Goal: Task Accomplishment & Management: Manage account settings

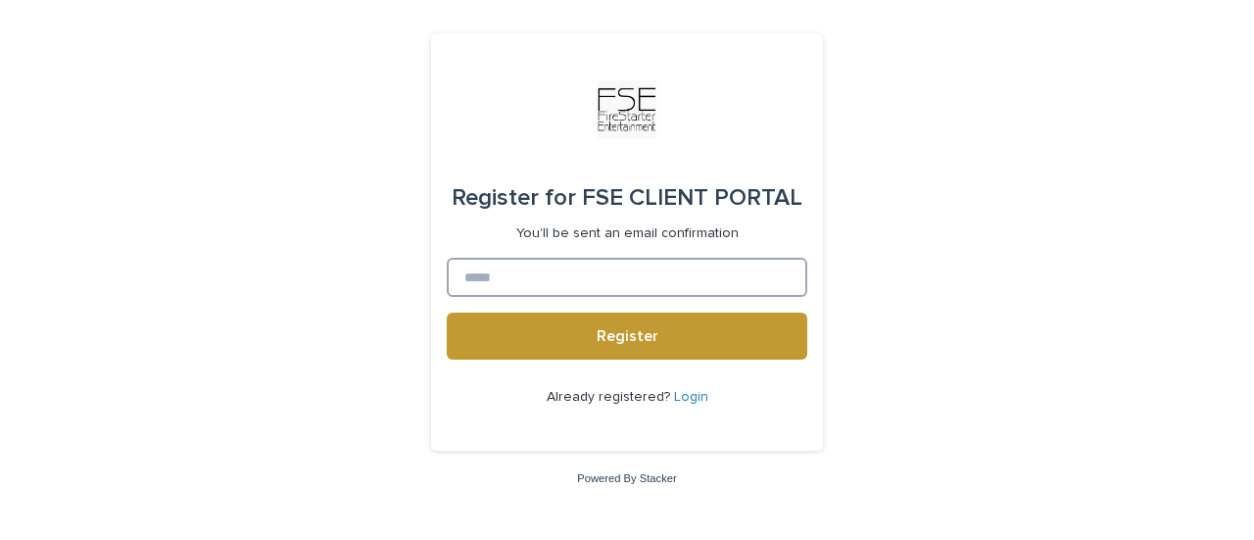
click at [581, 271] on input at bounding box center [627, 277] width 361 height 39
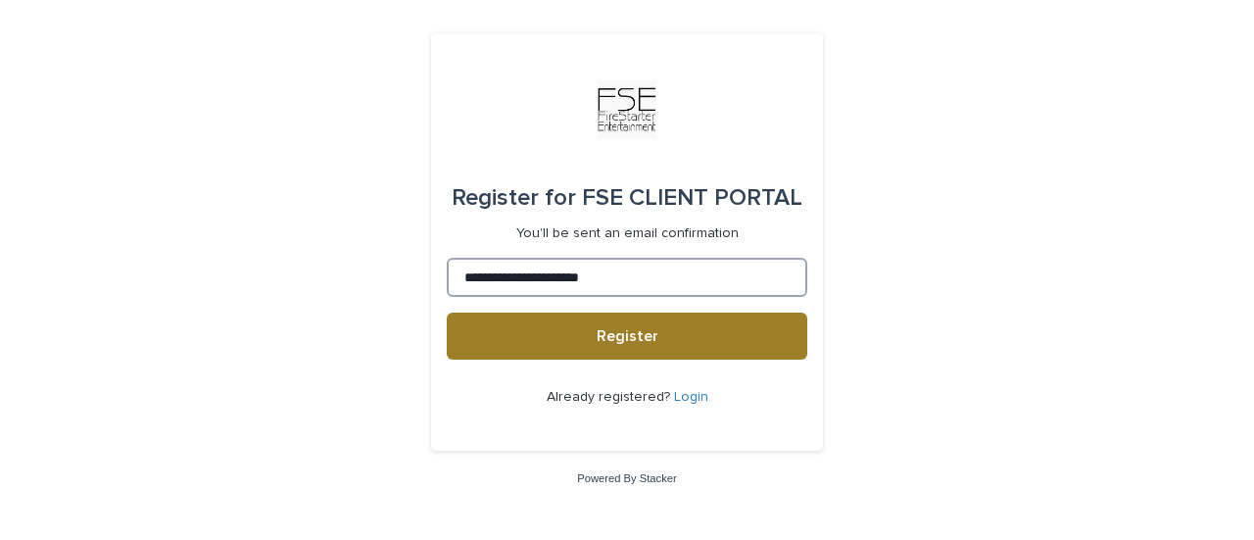
type input "**********"
click at [584, 333] on button "Register" at bounding box center [627, 336] width 361 height 47
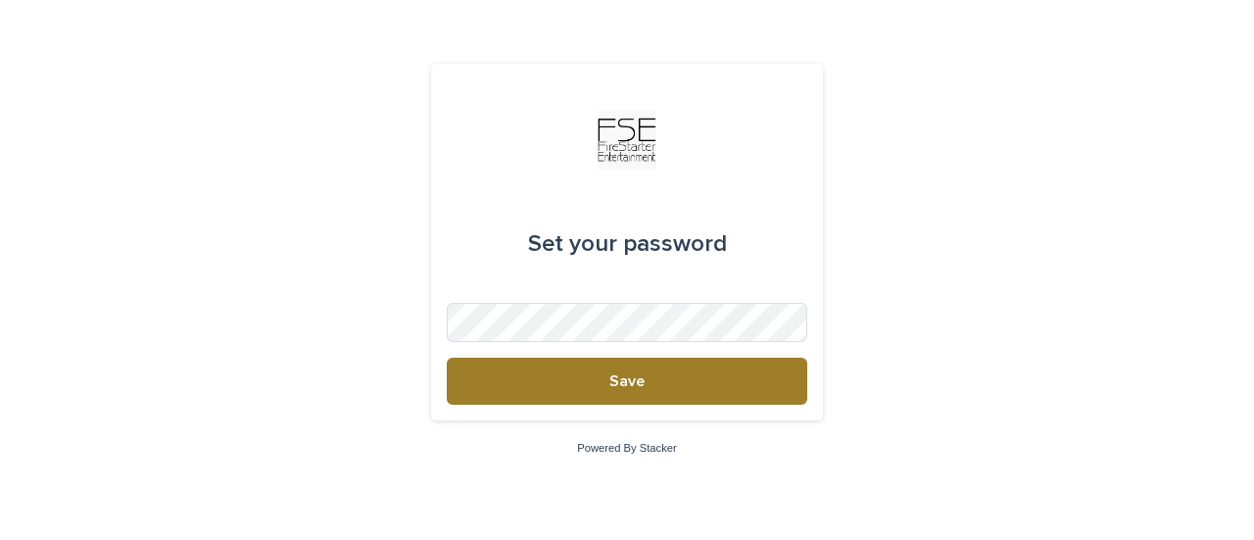
click at [611, 368] on button "Save" at bounding box center [627, 381] width 361 height 47
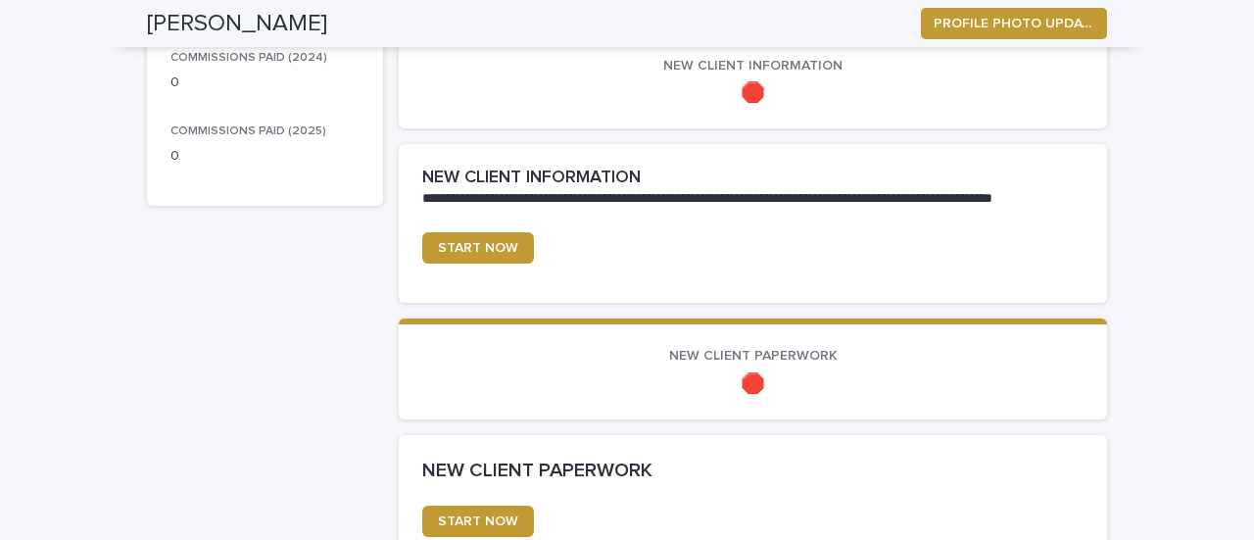
scroll to position [609, 0]
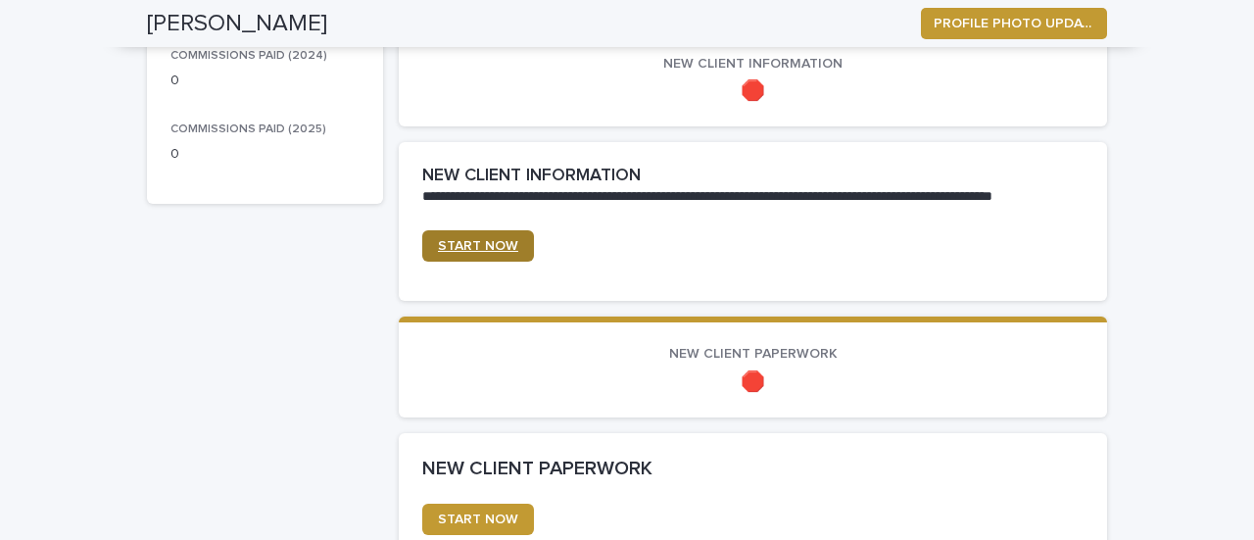
click at [487, 249] on span "START NOW" at bounding box center [478, 246] width 80 height 14
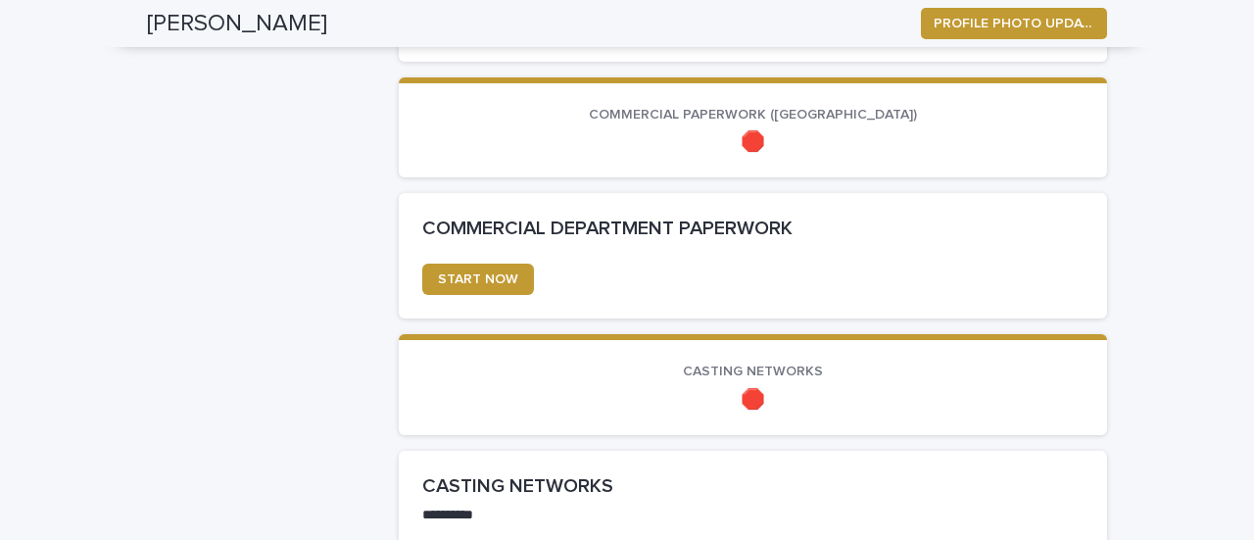
scroll to position [1107, 0]
click at [731, 135] on p "🛑" at bounding box center [752, 141] width 661 height 24
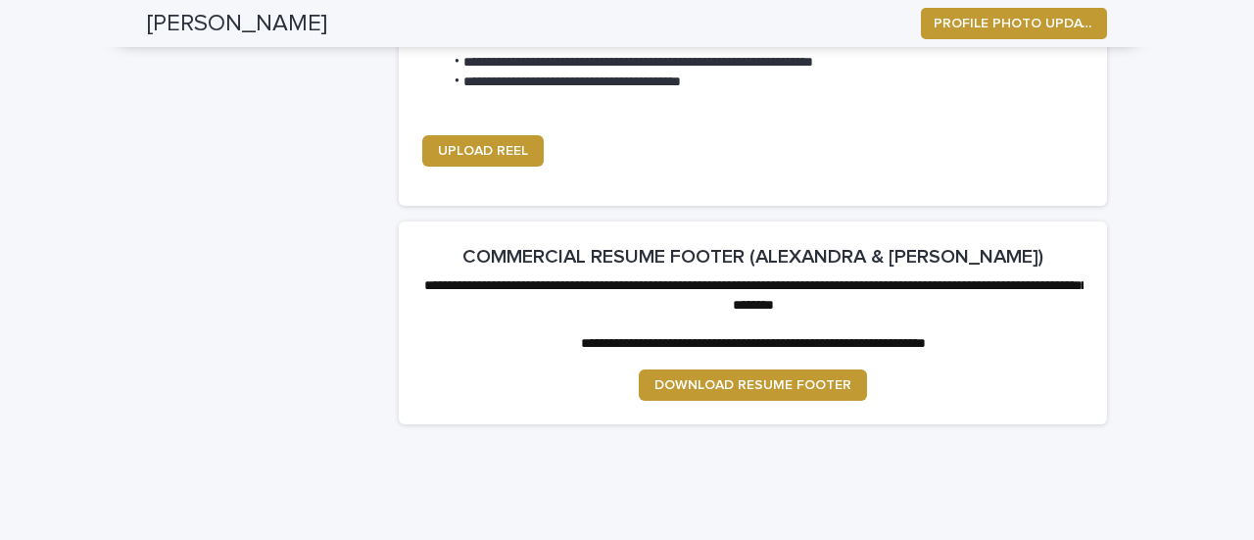
scroll to position [2615, 0]
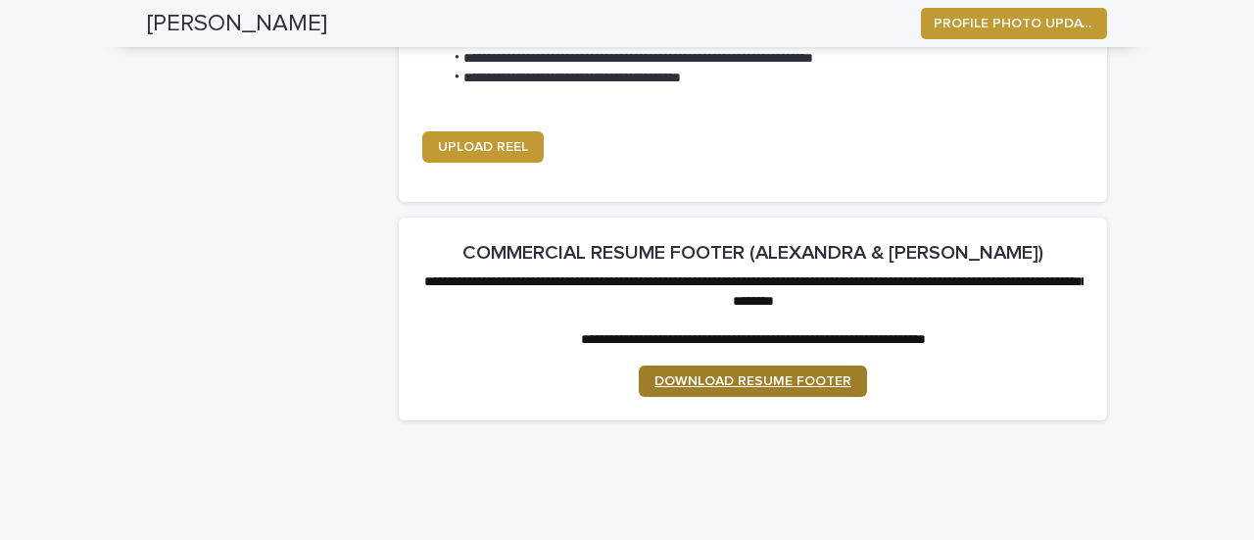
click at [707, 393] on link "DOWNLOAD RESUME FOOTER" at bounding box center [753, 380] width 228 height 31
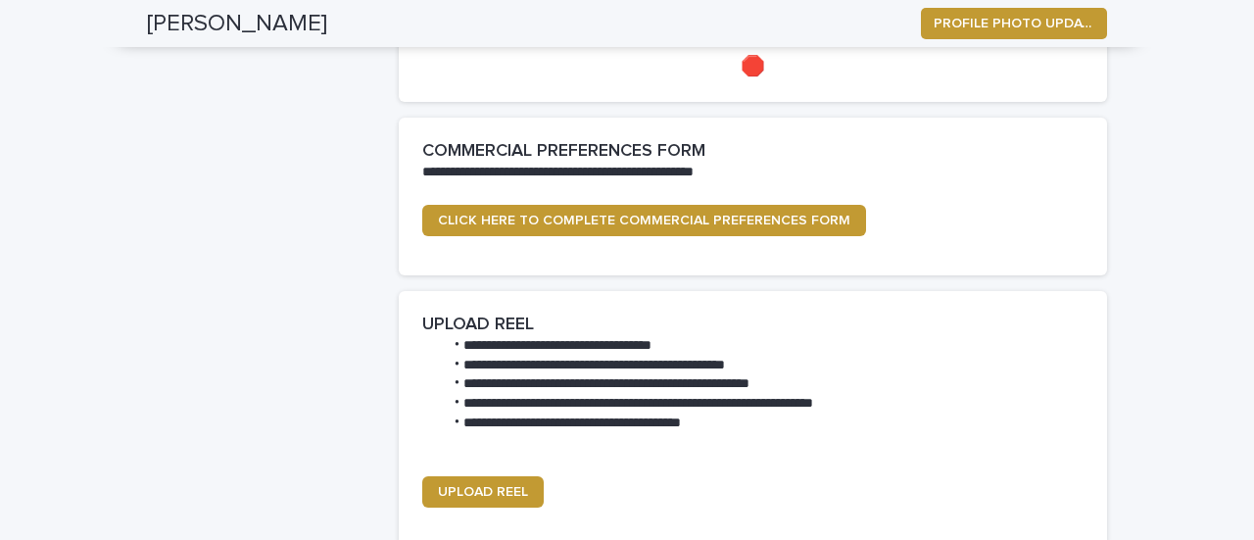
scroll to position [2291, 0]
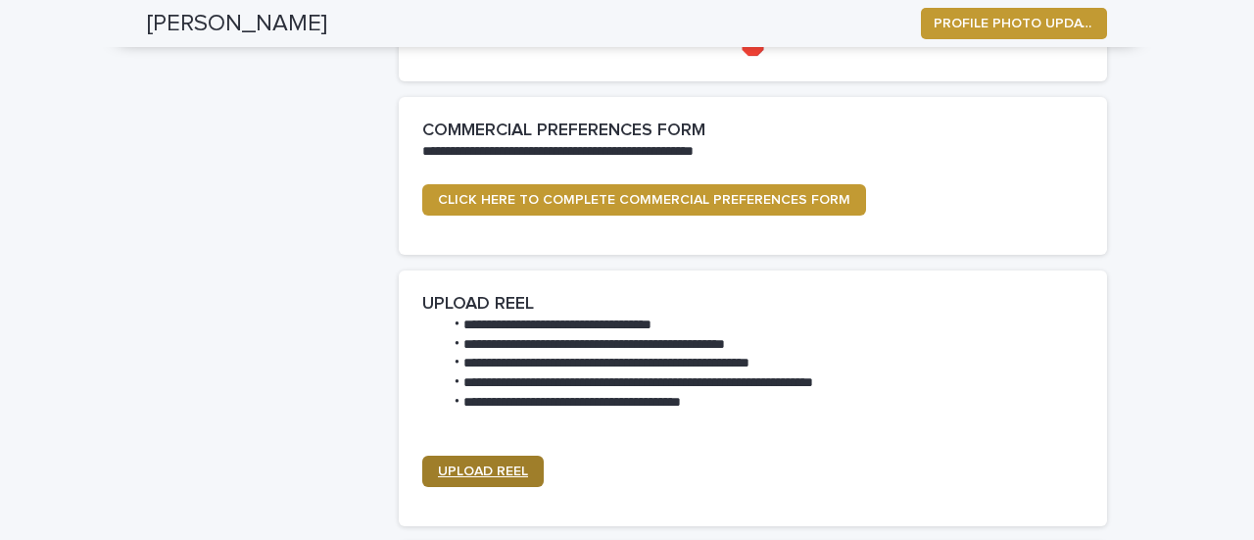
click at [518, 475] on span "UPLOAD REEL" at bounding box center [483, 471] width 90 height 14
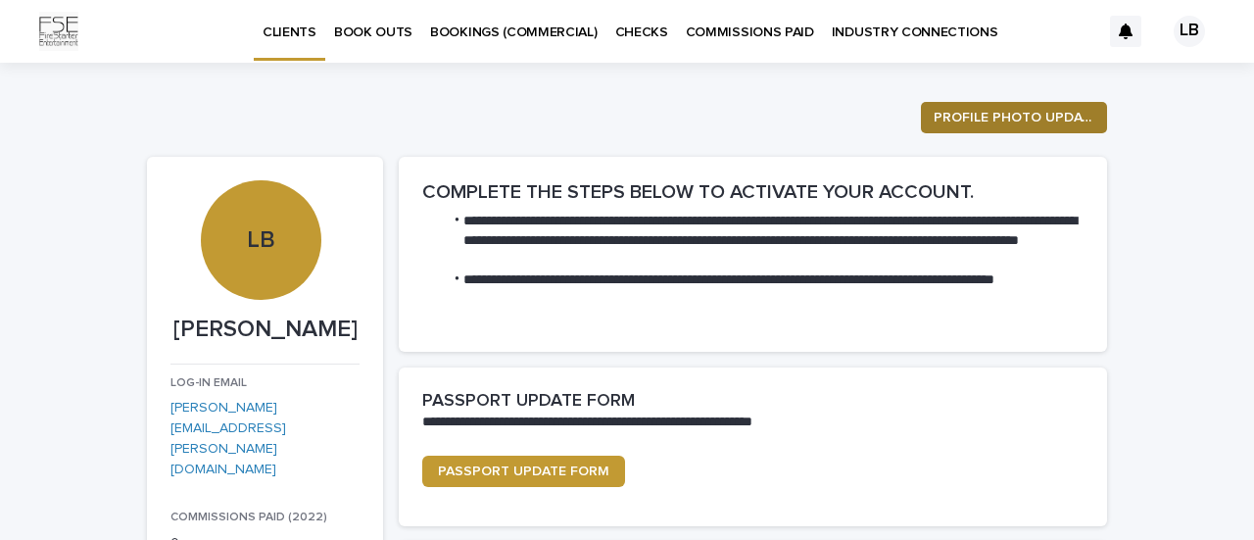
click at [986, 119] on span "PROFILE PHOTO UPDATE" at bounding box center [1014, 118] width 161 height 20
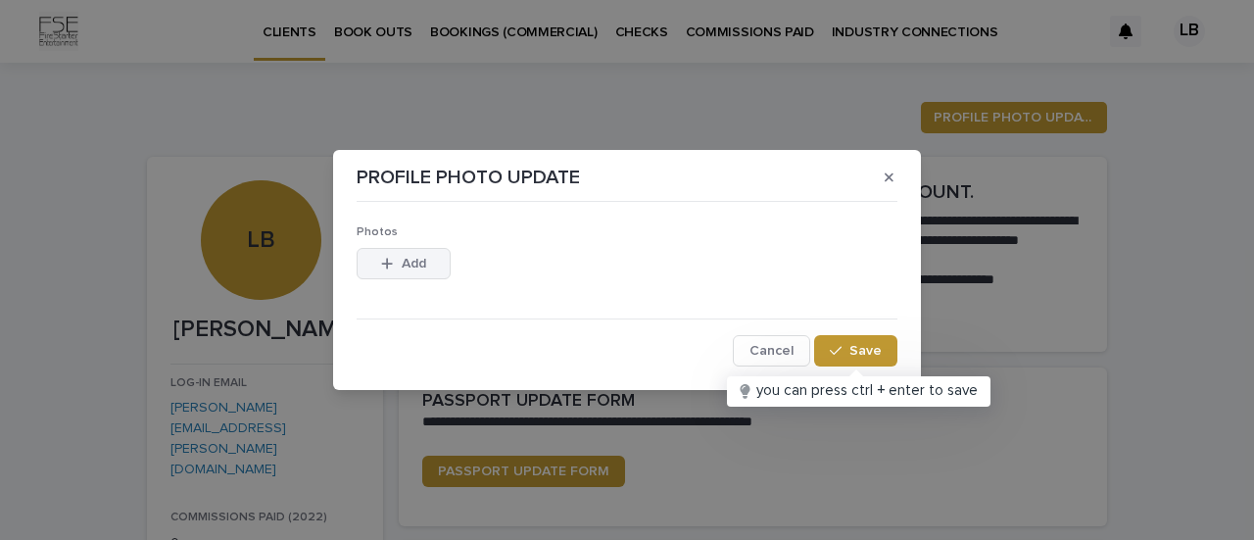
click at [415, 255] on button "Add" at bounding box center [404, 263] width 94 height 31
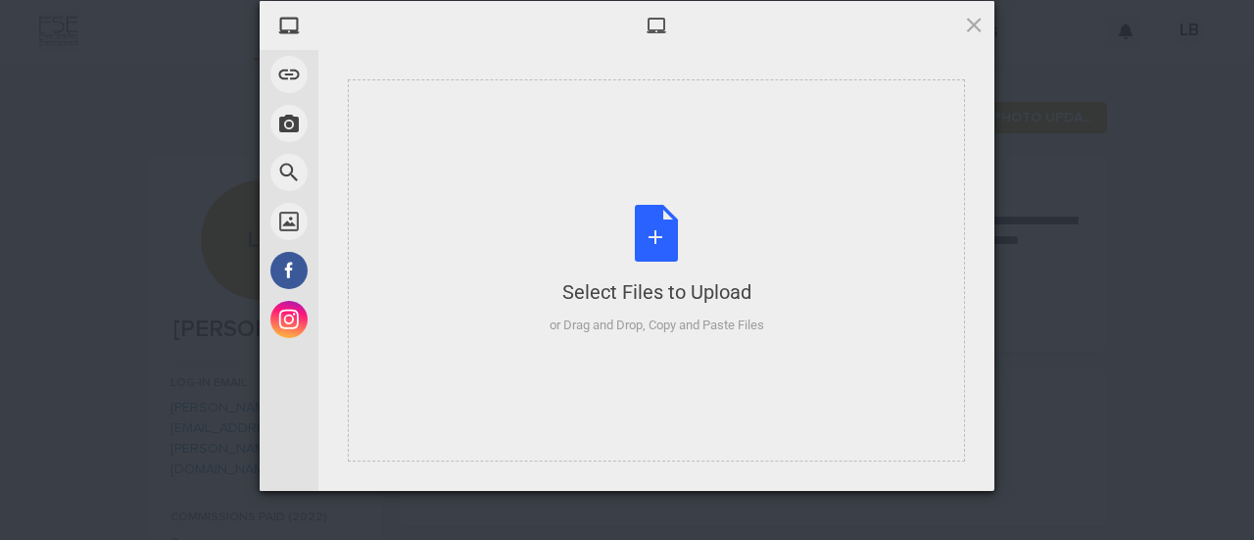
click at [415, 255] on div "Select Files to Upload or Drag and Drop, Copy and Paste Files" at bounding box center [656, 270] width 617 height 382
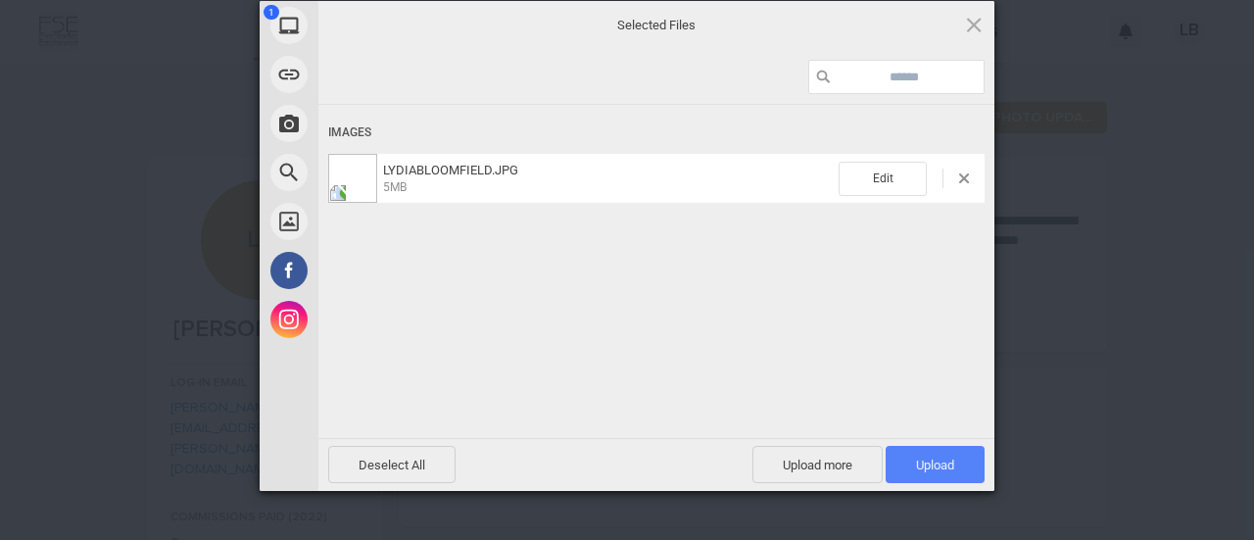
click at [931, 458] on span "Upload 1" at bounding box center [935, 465] width 38 height 15
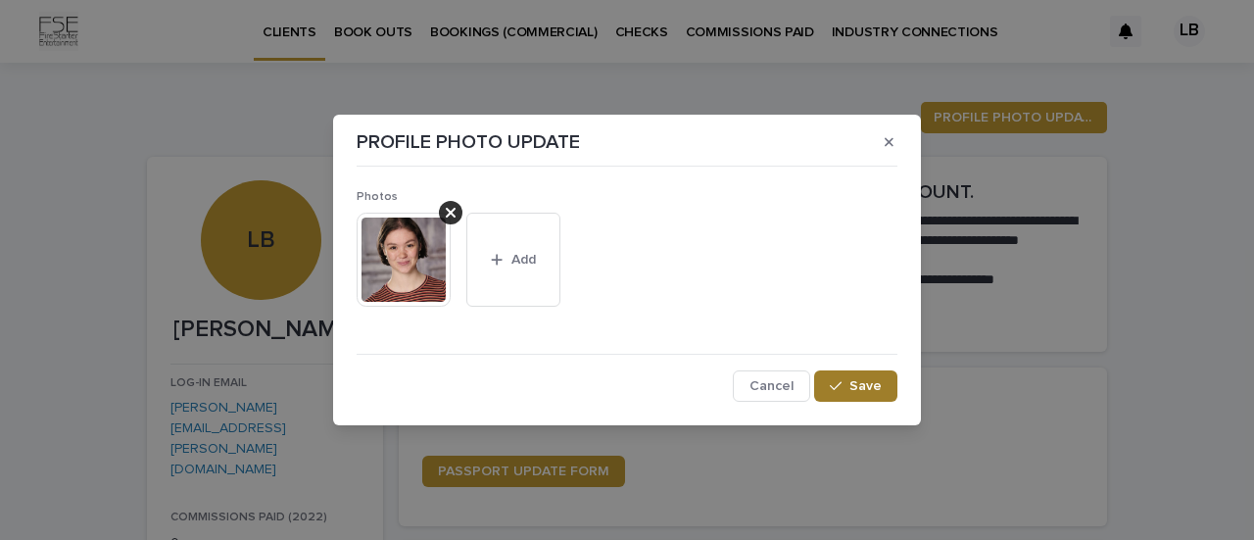
click at [874, 383] on span "Save" at bounding box center [865, 386] width 32 height 14
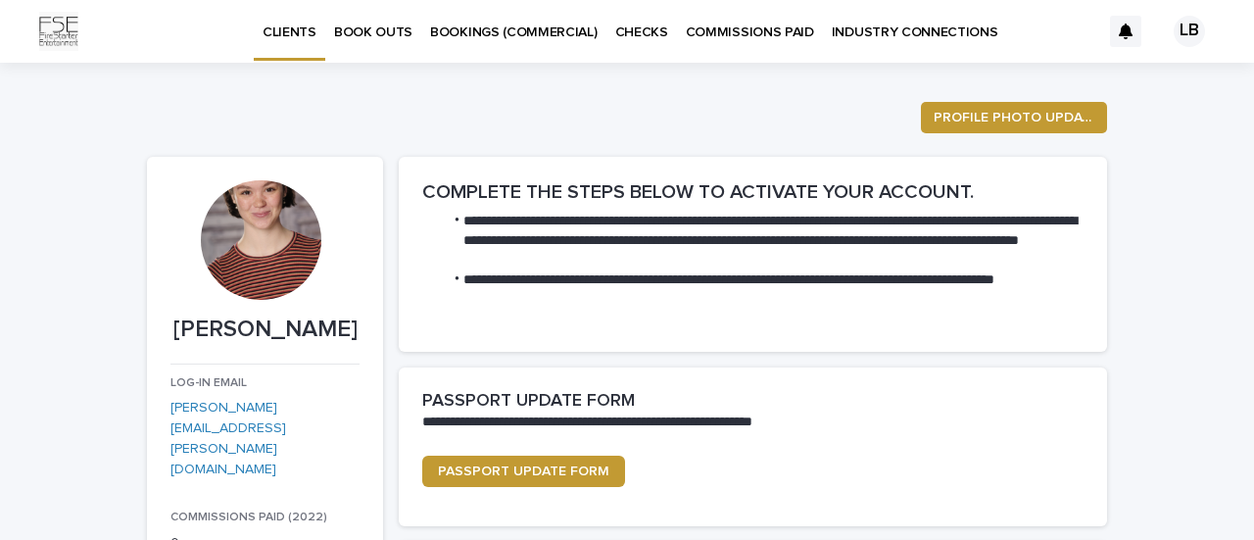
click at [263, 224] on div at bounding box center [261, 240] width 120 height 120
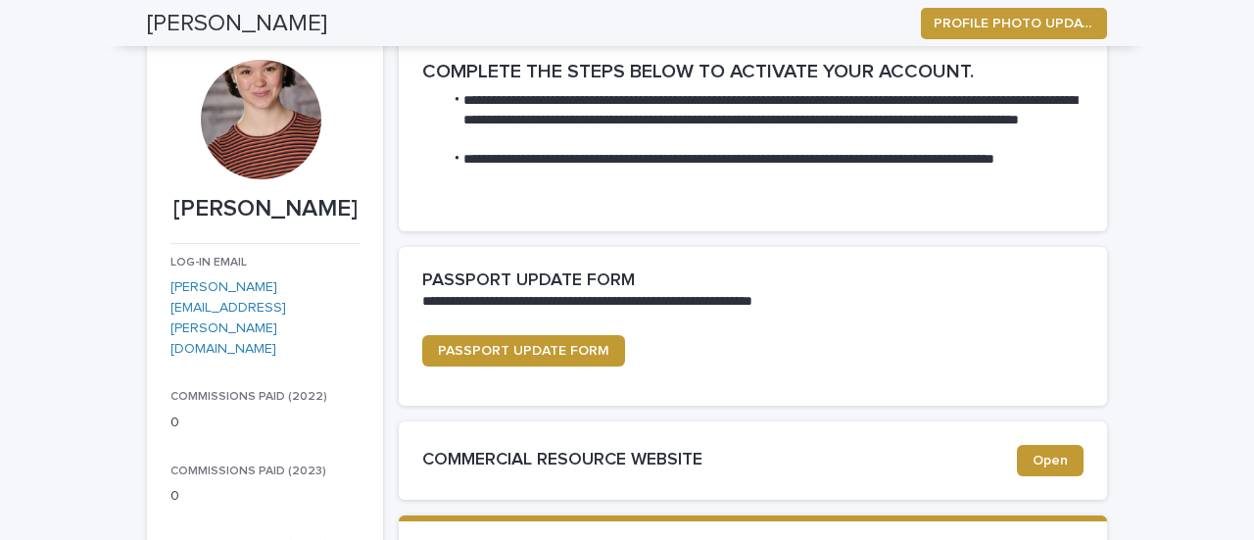
scroll to position [34, 0]
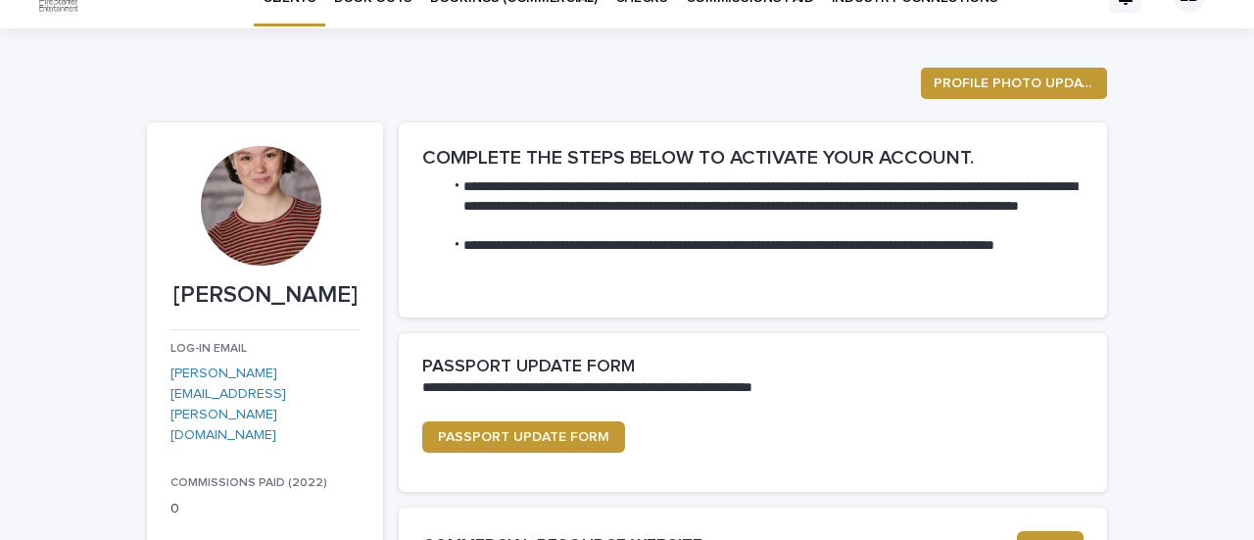
click at [286, 228] on div at bounding box center [261, 206] width 120 height 120
click at [982, 97] on button "PROFILE PHOTO UPDATE" at bounding box center [1014, 83] width 186 height 31
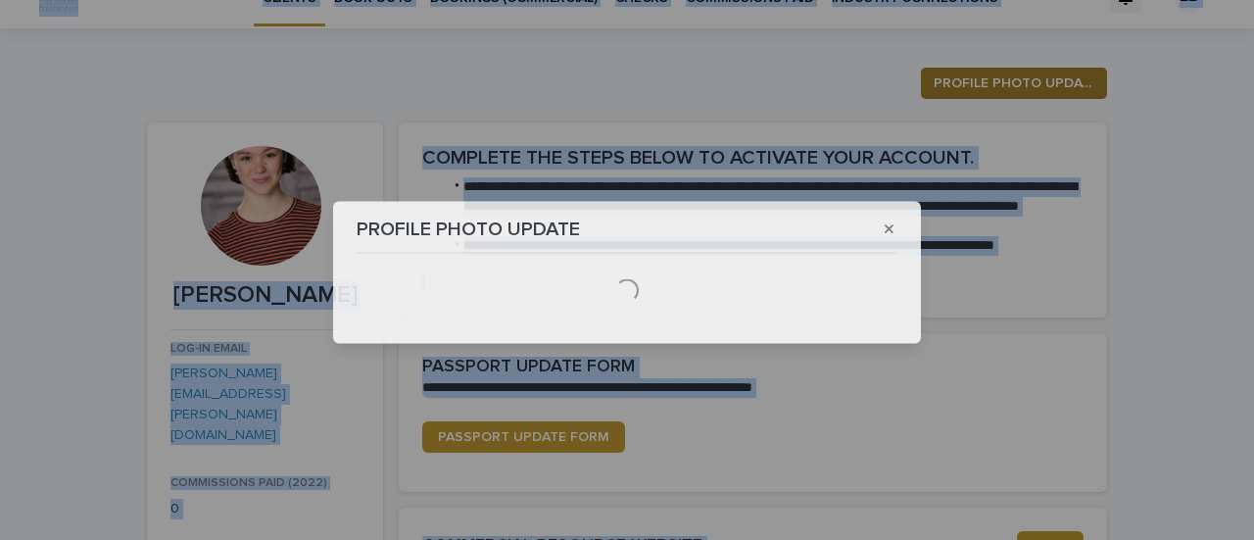
click at [982, 97] on div "PROFILE PHOTO UPDATE Loading..." at bounding box center [627, 270] width 1254 height 540
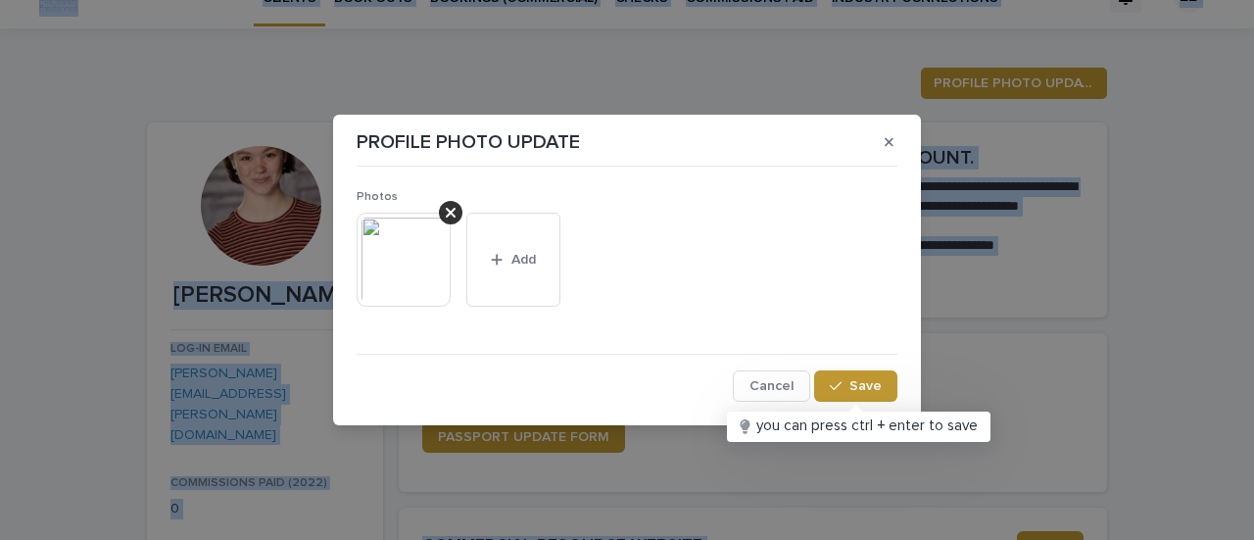
click at [410, 279] on img at bounding box center [404, 260] width 94 height 94
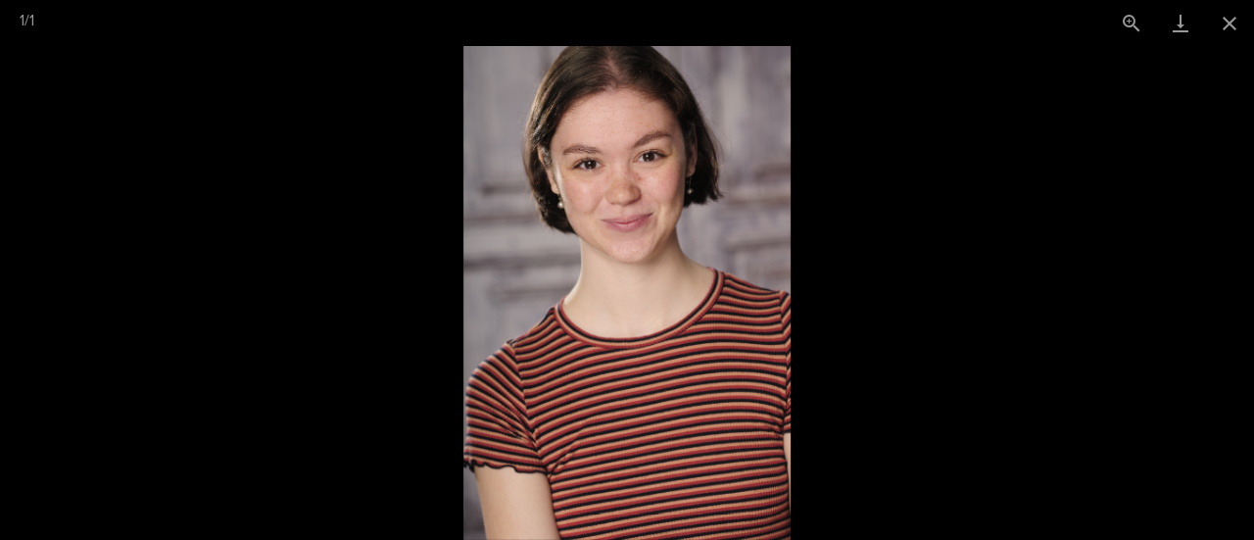
click at [754, 394] on img at bounding box center [627, 293] width 328 height 494
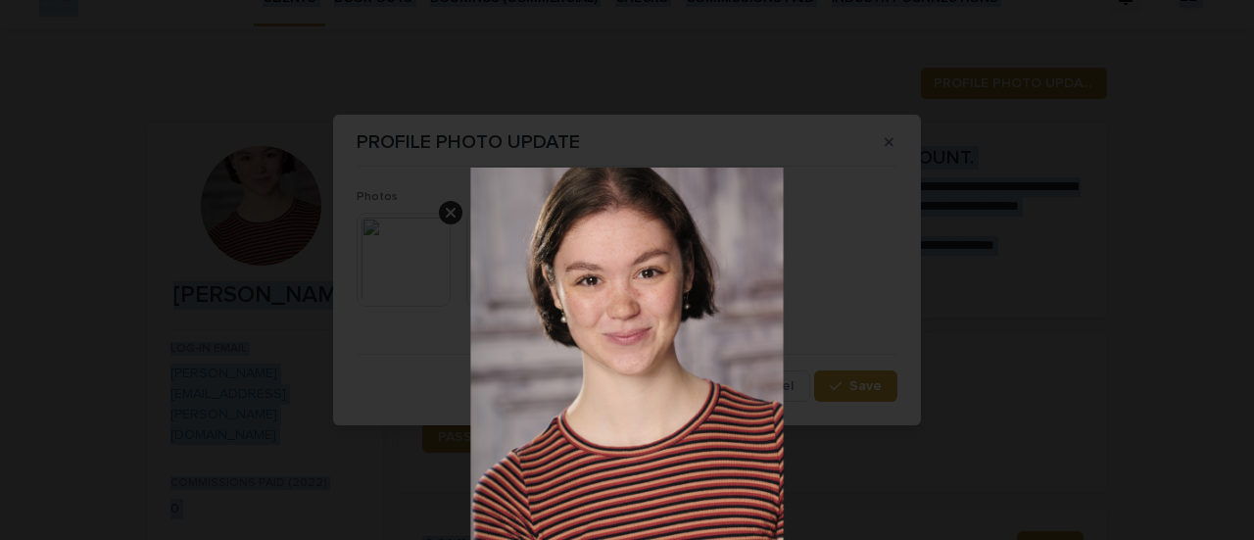
drag, startPoint x: 624, startPoint y: 217, endPoint x: 640, endPoint y: 326, distance: 110.8
click at [640, 326] on img at bounding box center [627, 404] width 314 height 472
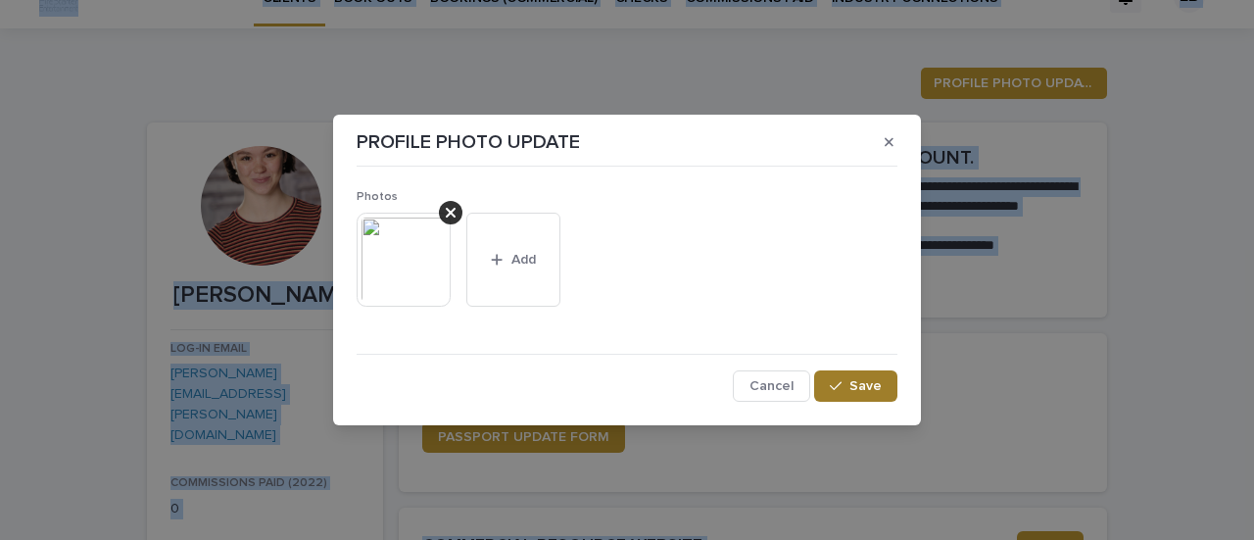
click at [879, 384] on span "Save" at bounding box center [865, 386] width 32 height 14
click at [270, 198] on div "PROFILE PHOTO UPDATE Photos This file cannot be opened Download File Add Cancel…" at bounding box center [627, 270] width 1254 height 540
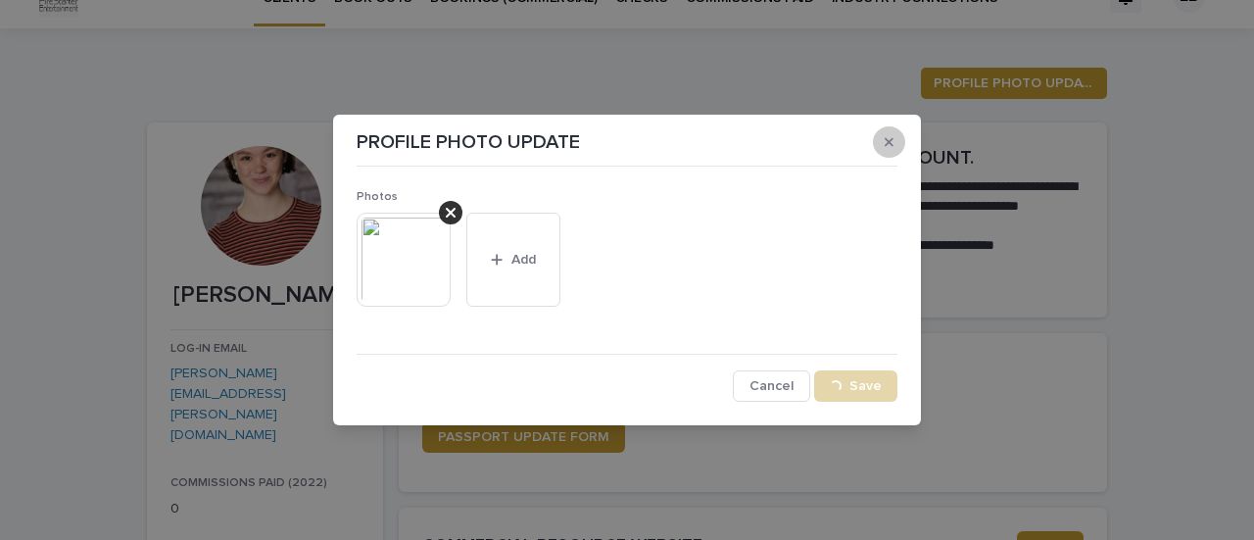
click at [900, 149] on button "button" at bounding box center [889, 141] width 32 height 31
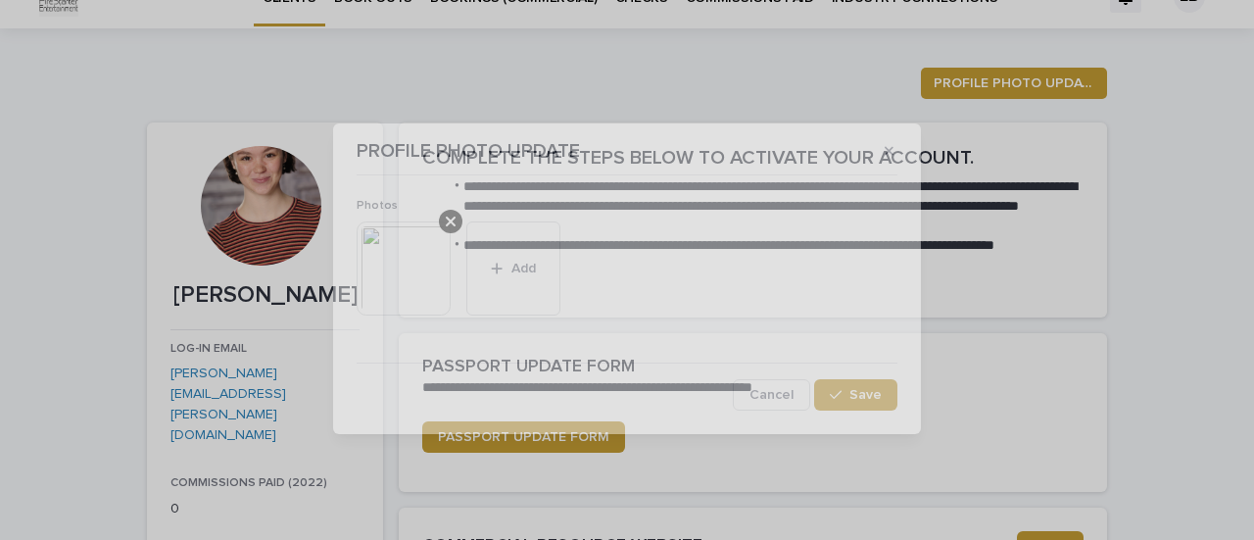
scroll to position [182, 0]
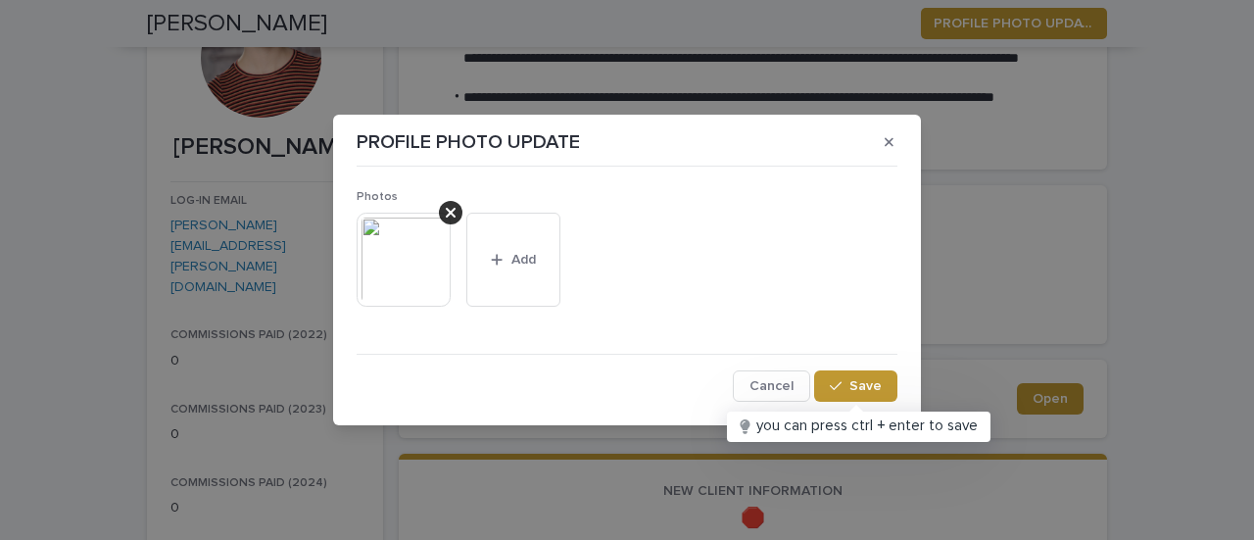
click at [900, 149] on button "button" at bounding box center [889, 141] width 32 height 31
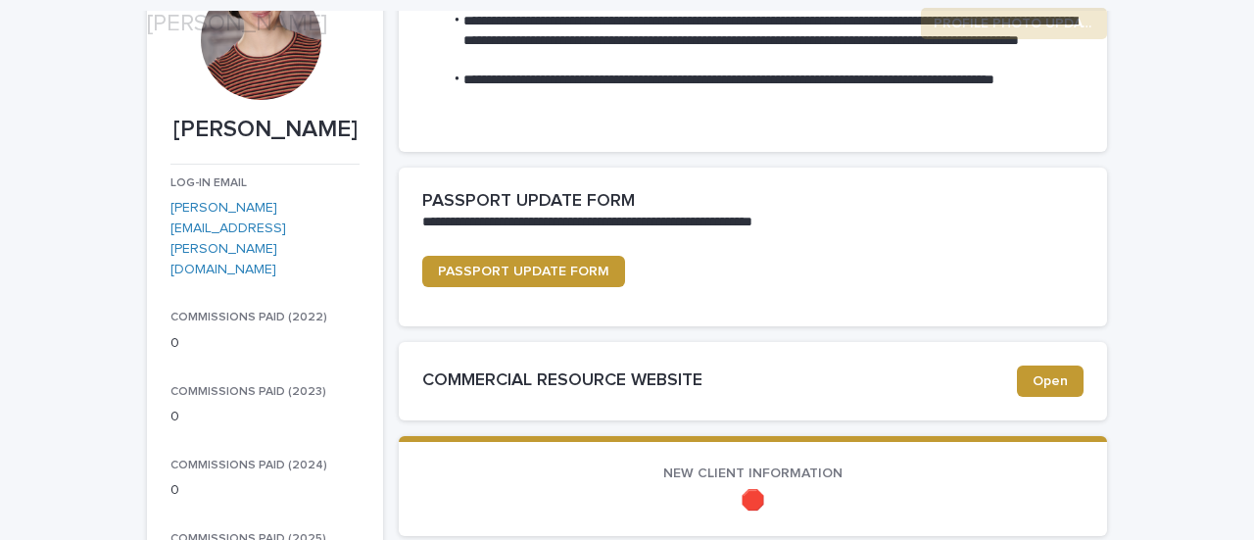
scroll to position [202, 0]
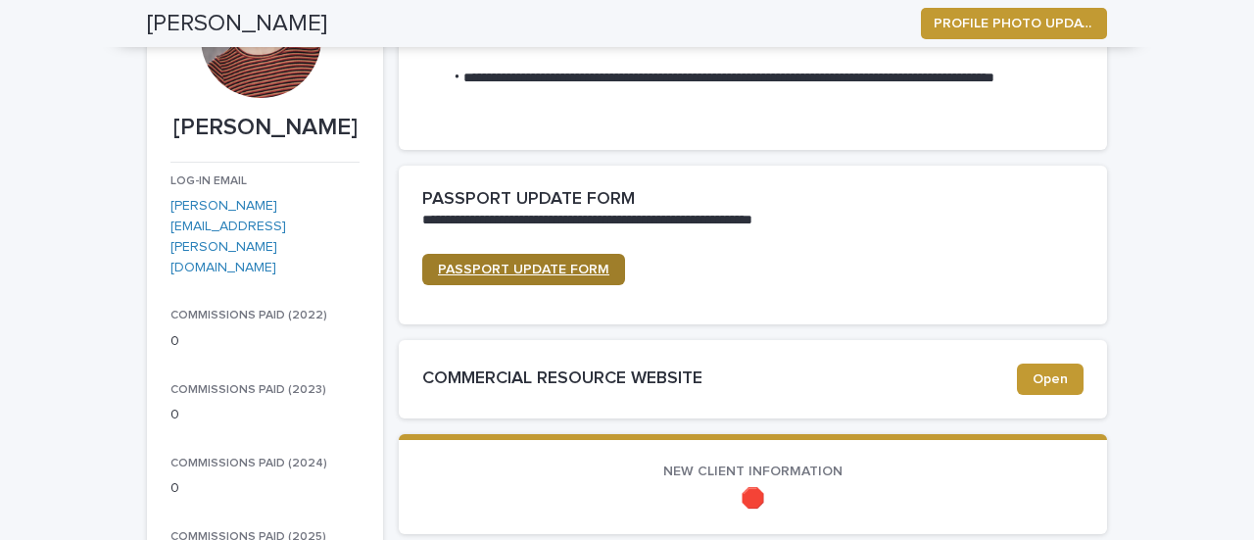
click at [553, 265] on span "PASSPORT UPDATE FORM" at bounding box center [523, 270] width 171 height 14
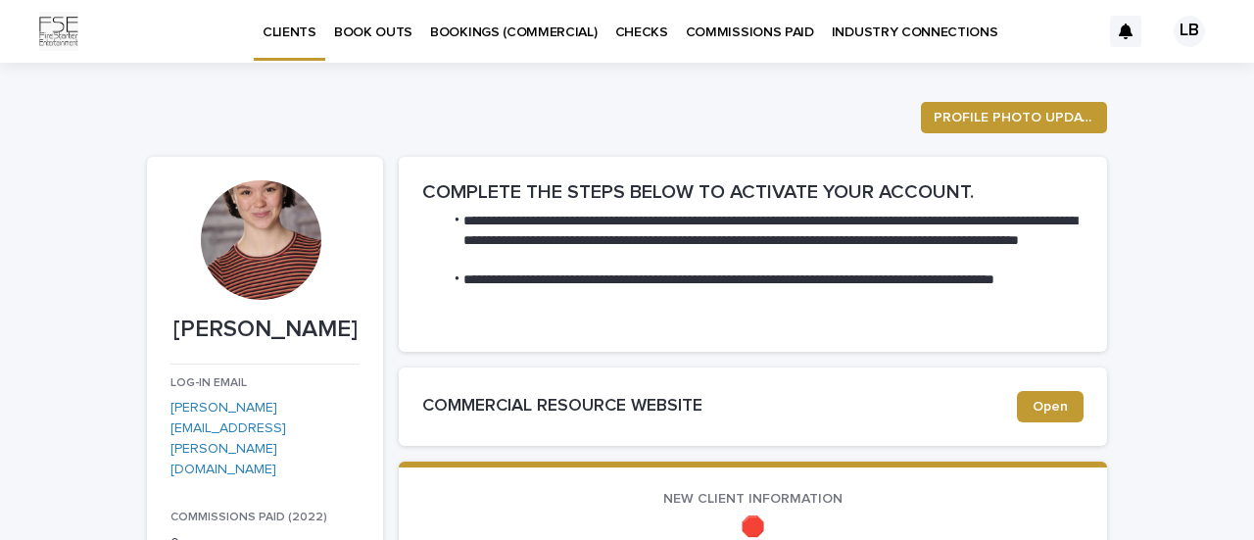
scroll to position [127, 0]
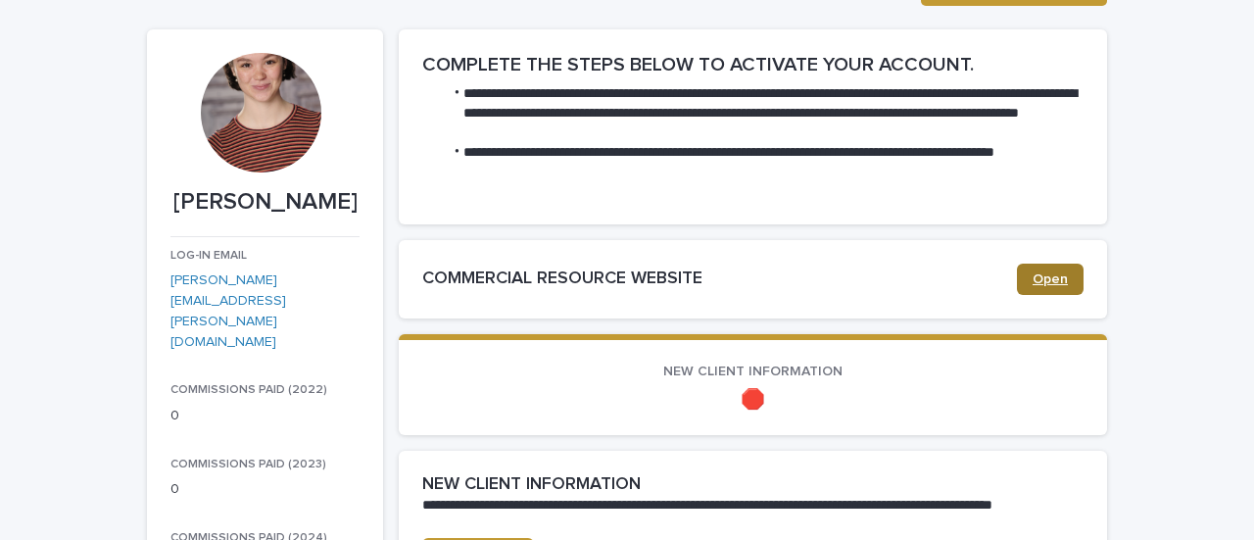
click at [1036, 279] on span "Open" at bounding box center [1050, 279] width 35 height 14
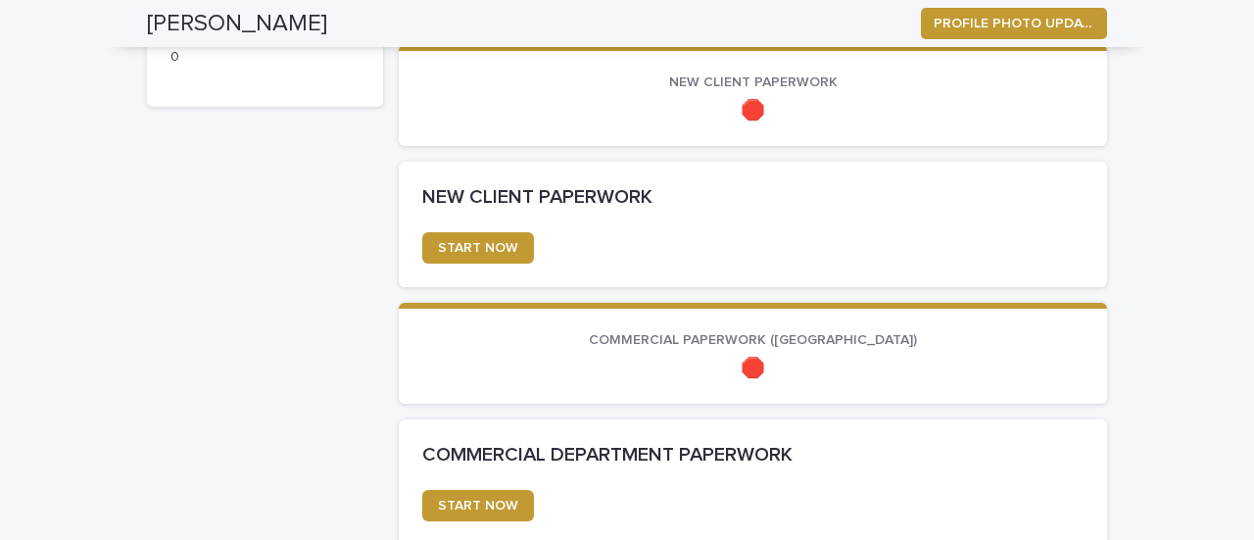
scroll to position [707, 0]
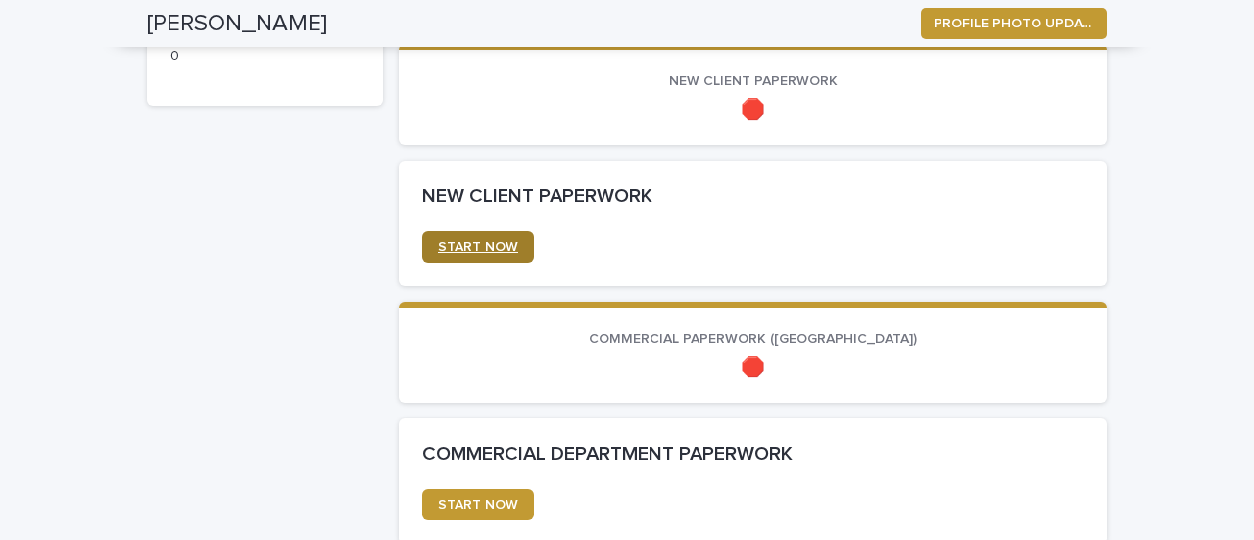
click at [468, 235] on link "START NOW" at bounding box center [478, 246] width 112 height 31
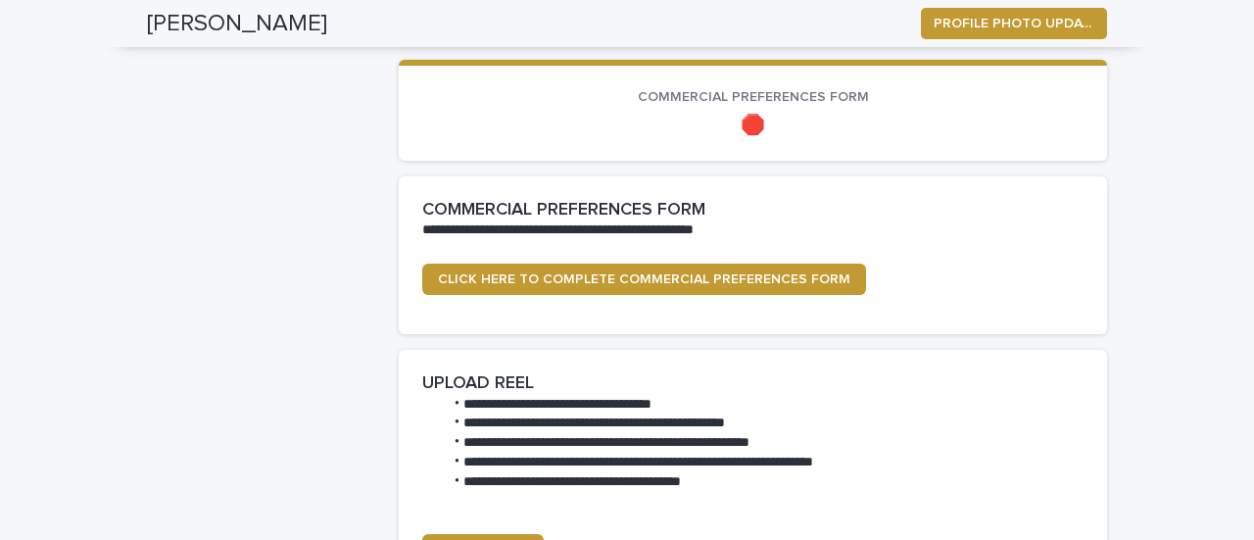
scroll to position [2039, 0]
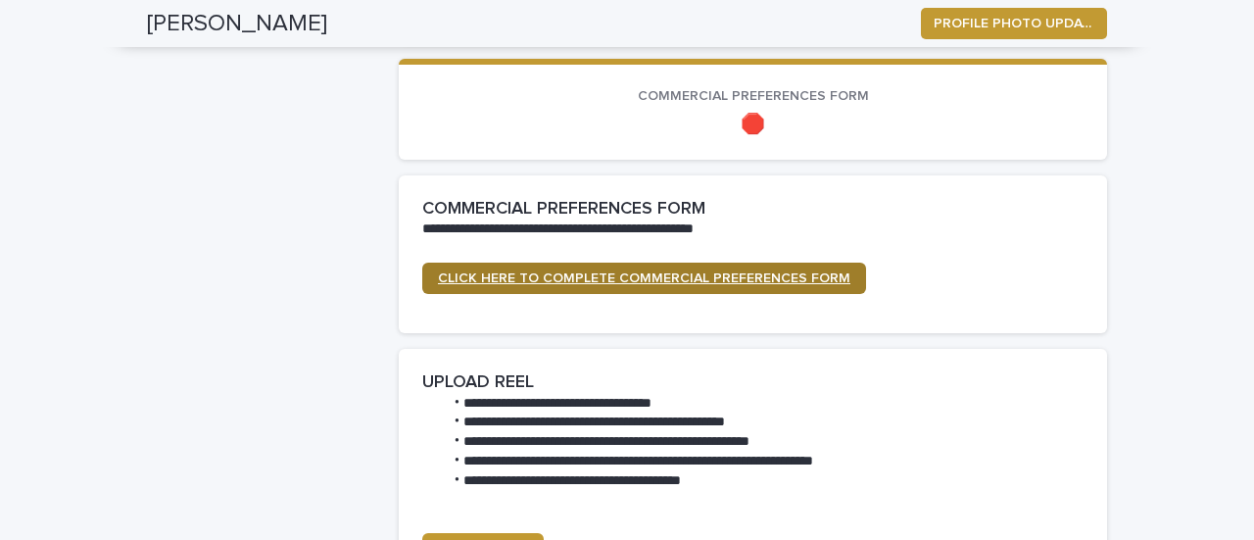
click at [673, 281] on span "CLICK HERE TO COMPLETE COMMERCIAL PREFERENCES FORM" at bounding box center [644, 278] width 412 height 14
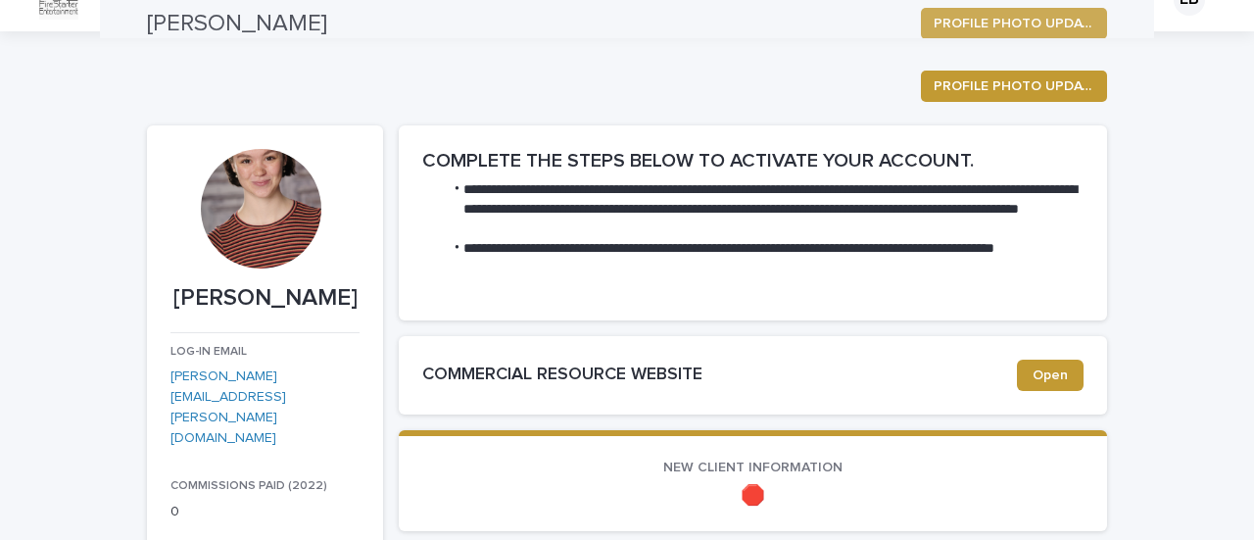
scroll to position [0, 0]
